Goal: Browse casually: Explore the website without a specific task or goal

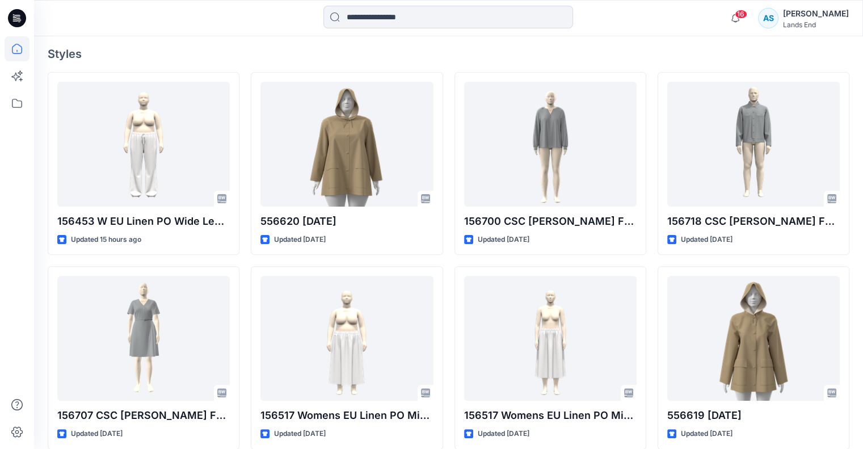
scroll to position [304, 0]
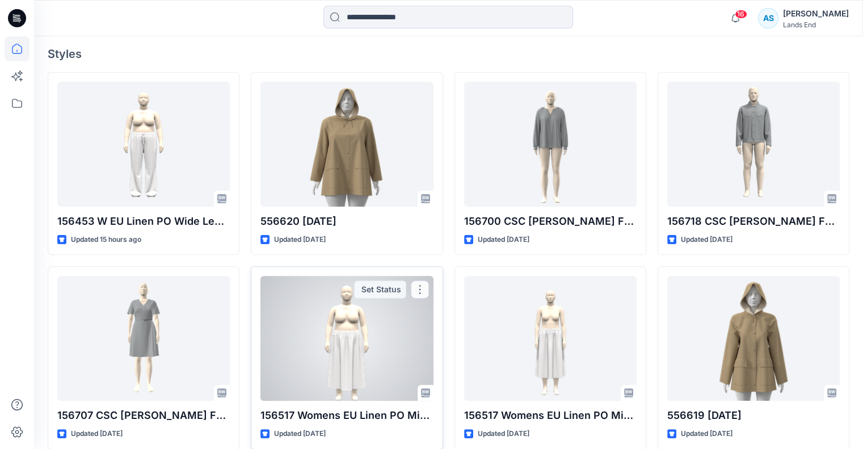
click at [322, 345] on div at bounding box center [347, 338] width 173 height 125
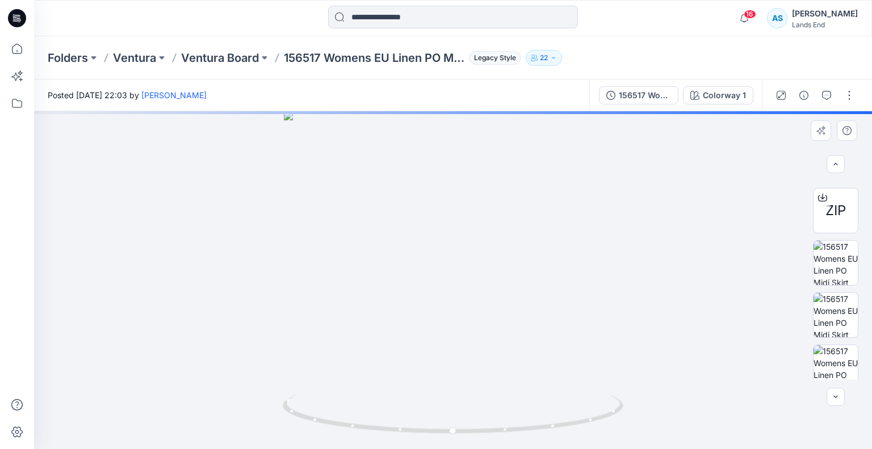
scroll to position [212, 0]
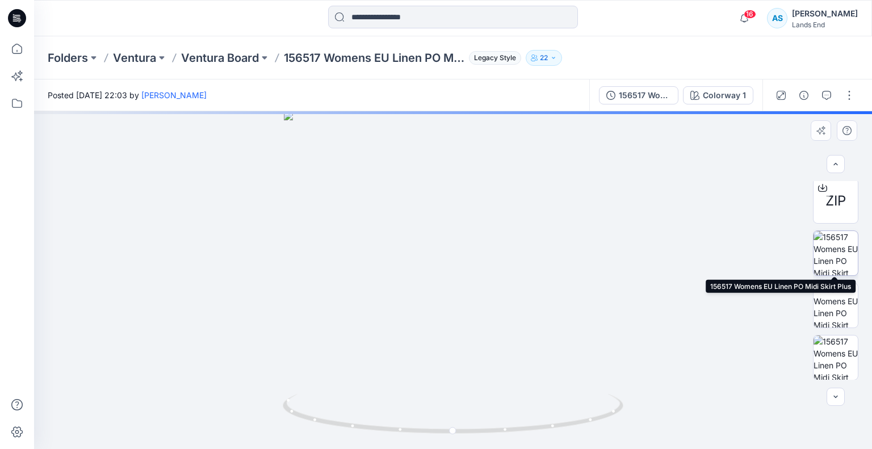
click at [831, 254] on img at bounding box center [835, 253] width 44 height 44
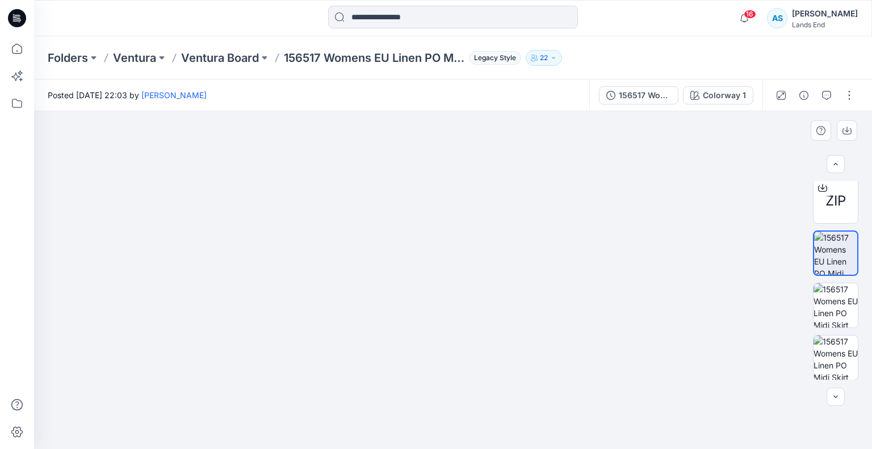
click at [418, 210] on img at bounding box center [453, 197] width 650 height 503
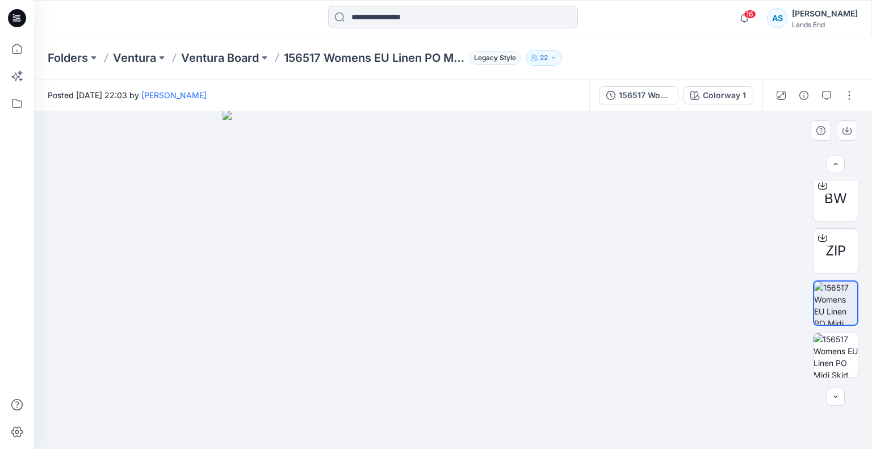
drag, startPoint x: 482, startPoint y: 242, endPoint x: 480, endPoint y: 310, distance: 68.2
click at [480, 310] on img at bounding box center [452, 280] width 461 height 338
drag, startPoint x: 480, startPoint y: 310, endPoint x: 481, endPoint y: 249, distance: 60.8
click at [481, 249] on img at bounding box center [453, 246] width 594 height 405
drag, startPoint x: 493, startPoint y: 273, endPoint x: 493, endPoint y: 240, distance: 32.9
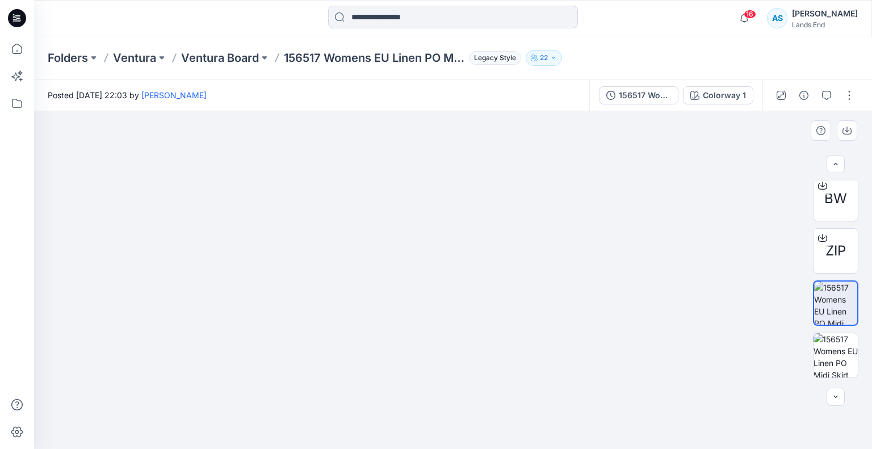
click at [493, 240] on img at bounding box center [453, 213] width 728 height 472
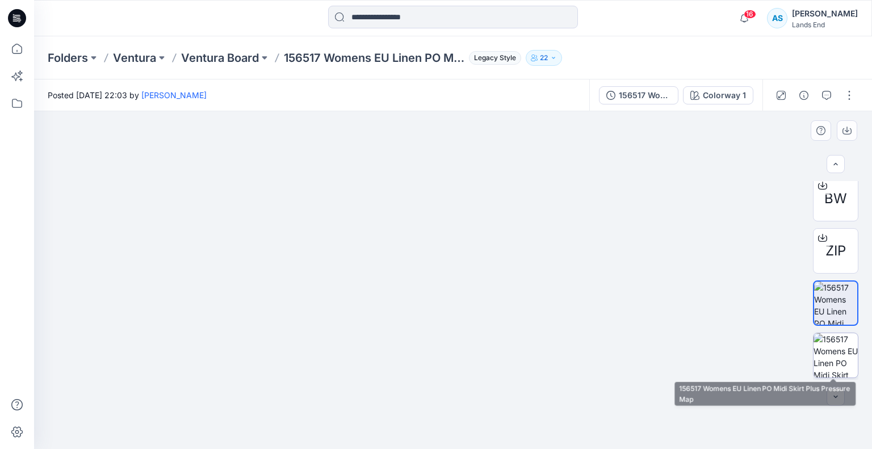
click at [829, 357] on img at bounding box center [835, 355] width 44 height 44
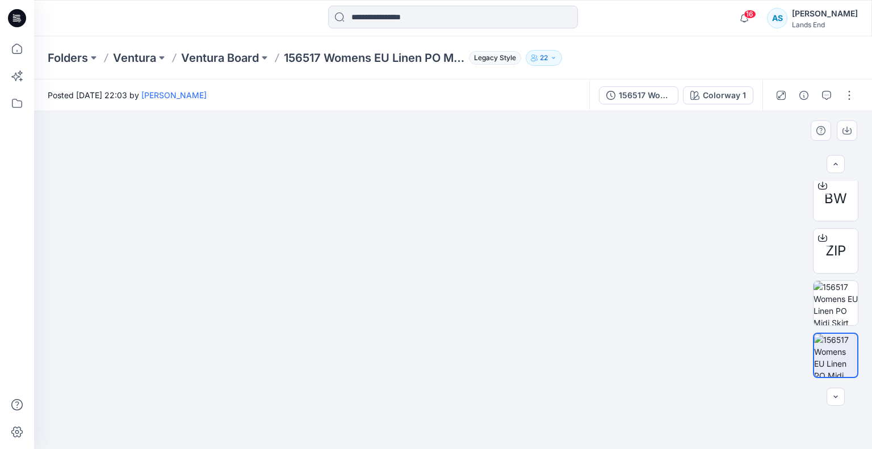
drag, startPoint x: 520, startPoint y: 345, endPoint x: 519, endPoint y: 406, distance: 61.3
click at [519, 406] on img at bounding box center [452, 219] width 683 height 459
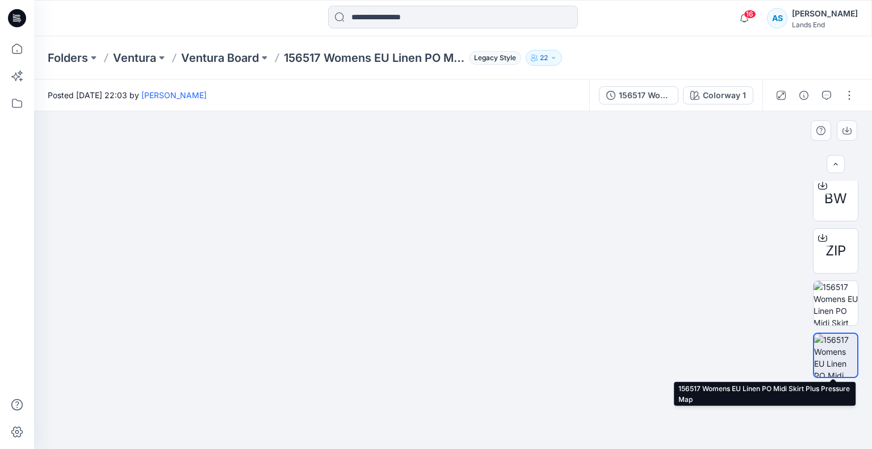
scroll to position [212, 0]
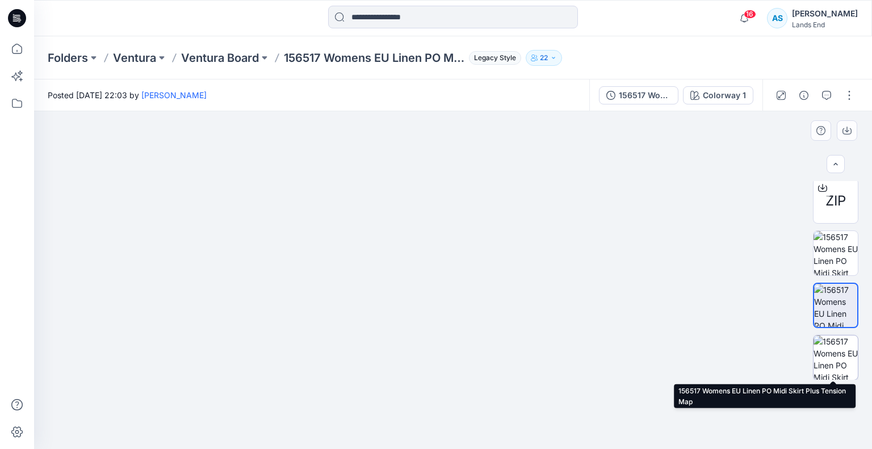
click at [837, 368] on img at bounding box center [835, 357] width 44 height 44
